Goal: Task Accomplishment & Management: Use online tool/utility

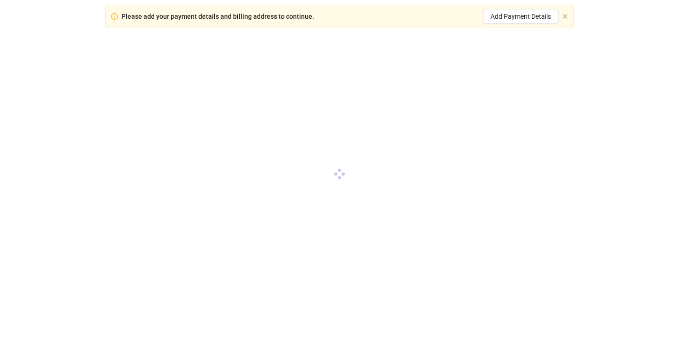
click at [570, 20] on div "Please add your payment details and billing address to continue. Add Payment De…" at bounding box center [339, 16] width 469 height 23
click at [567, 17] on icon "close" at bounding box center [566, 17] width 6 height 6
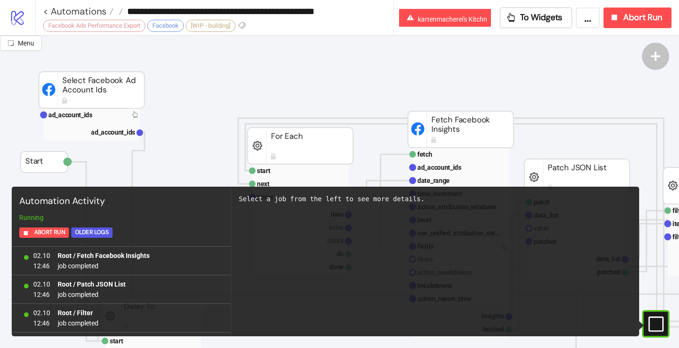
scroll to position [883, 0]
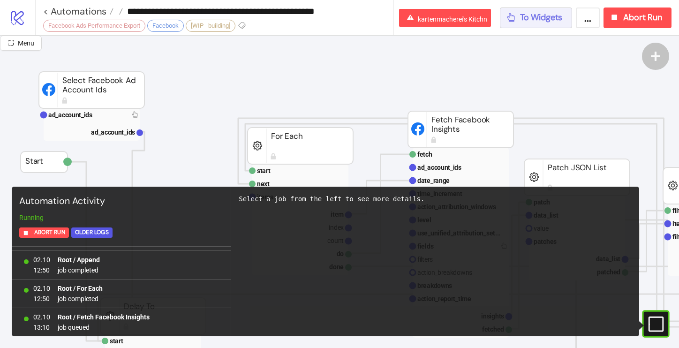
click at [538, 23] on span "To Widgets" at bounding box center [541, 17] width 43 height 11
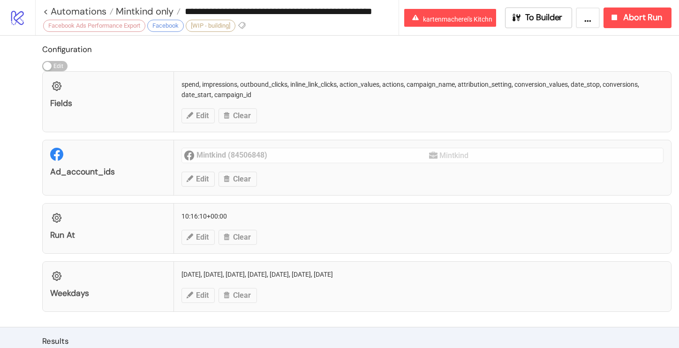
scroll to position [47, 0]
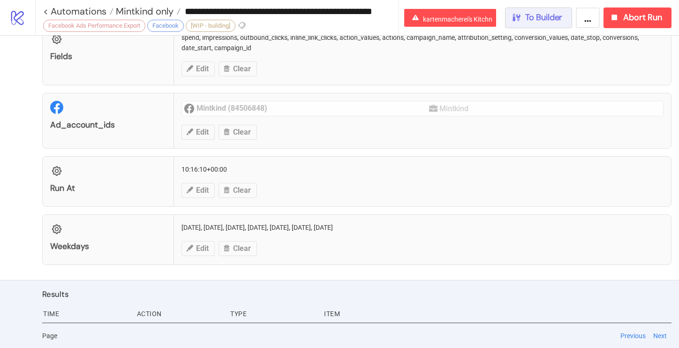
click at [522, 14] on div "To Builder" at bounding box center [538, 17] width 52 height 11
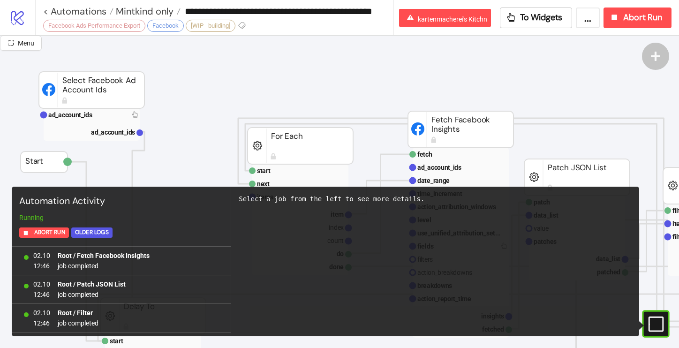
scroll to position [883, 0]
